Goal: Task Accomplishment & Management: Manage account settings

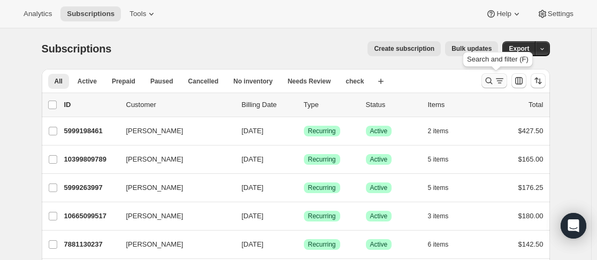
click at [490, 80] on icon "Search and filter results" at bounding box center [489, 80] width 11 height 11
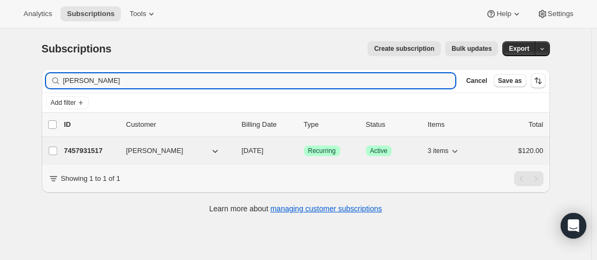
type input "[PERSON_NAME]"
click at [130, 150] on span "[PERSON_NAME]" at bounding box center [154, 151] width 57 height 11
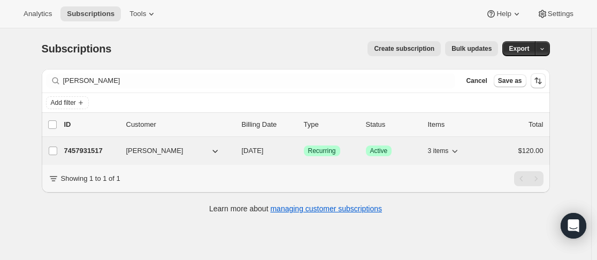
click at [124, 151] on div "7457931517 [PERSON_NAME] [DATE] Success Recurring Success Active 3 items $120.00" at bounding box center [304, 150] width 480 height 15
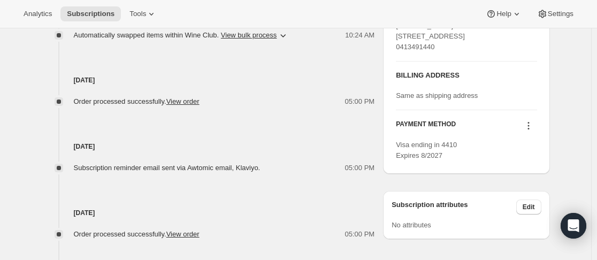
scroll to position [375, 0]
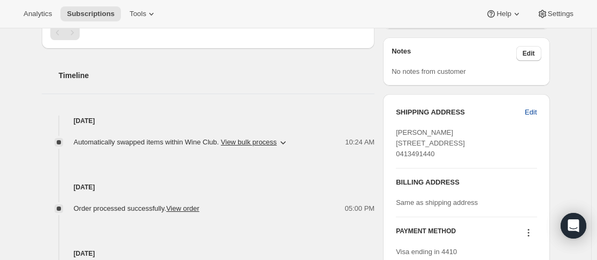
click at [537, 115] on span "Edit" at bounding box center [531, 112] width 12 height 11
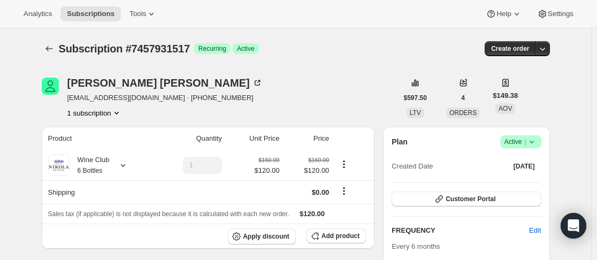
select select "WA"
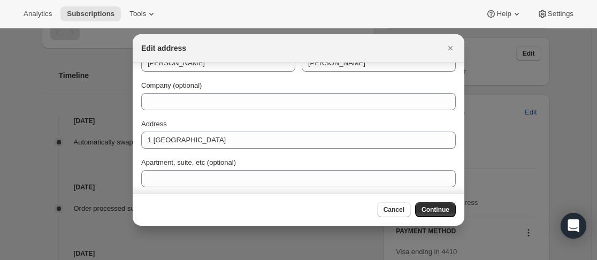
scroll to position [54, 0]
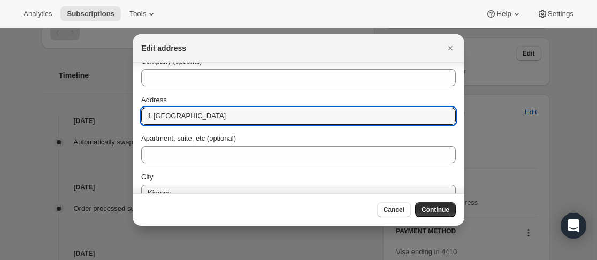
drag, startPoint x: 235, startPoint y: 118, endPoint x: 94, endPoint y: 115, distance: 141.4
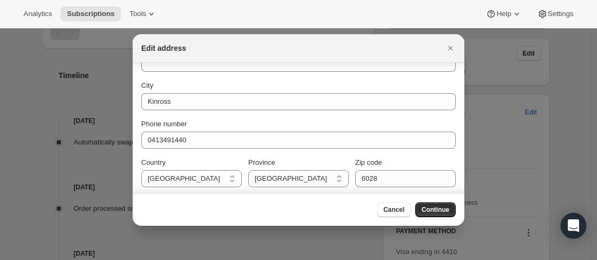
scroll to position [148, 0]
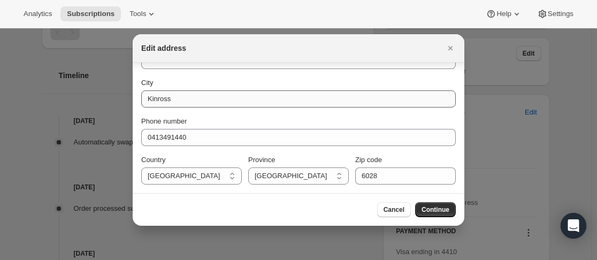
type input "[STREET_ADDRESS]"
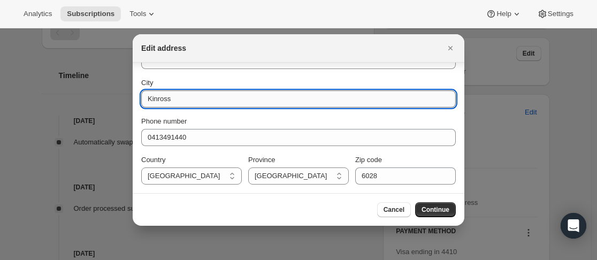
click at [254, 100] on input "Kinross" at bounding box center [298, 98] width 315 height 17
type input "K"
type input "burns beach"
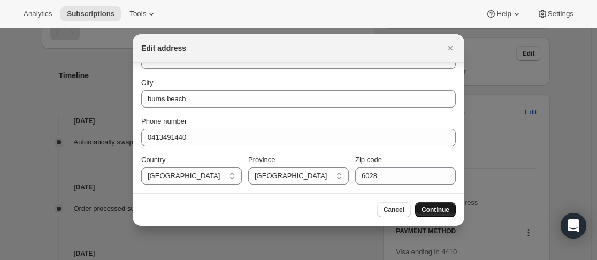
click at [439, 206] on button "Continue" at bounding box center [435, 209] width 41 height 15
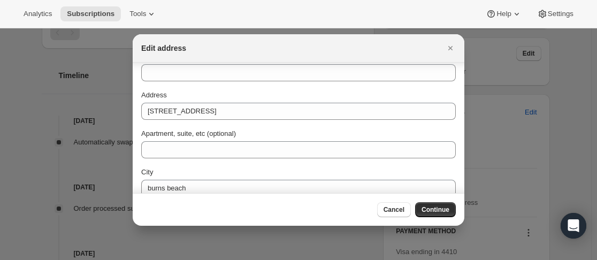
scroll to position [0, 0]
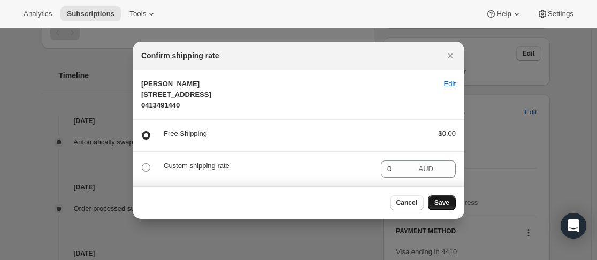
click at [450, 210] on button "Save" at bounding box center [442, 202] width 28 height 15
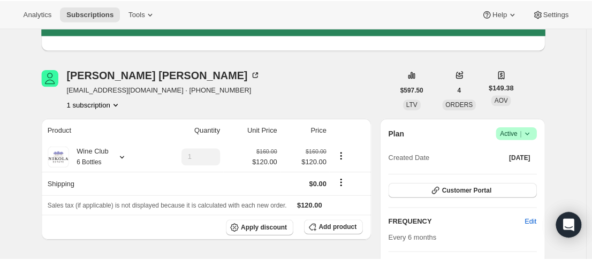
scroll to position [54, 0]
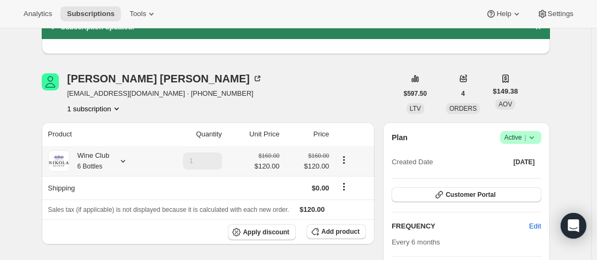
click at [126, 158] on icon at bounding box center [123, 161] width 11 height 11
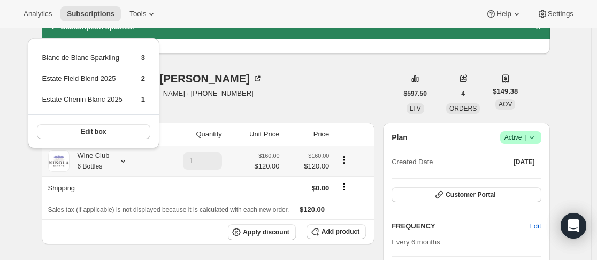
click at [125, 158] on icon at bounding box center [123, 161] width 11 height 11
